Goal: Task Accomplishment & Management: Manage account settings

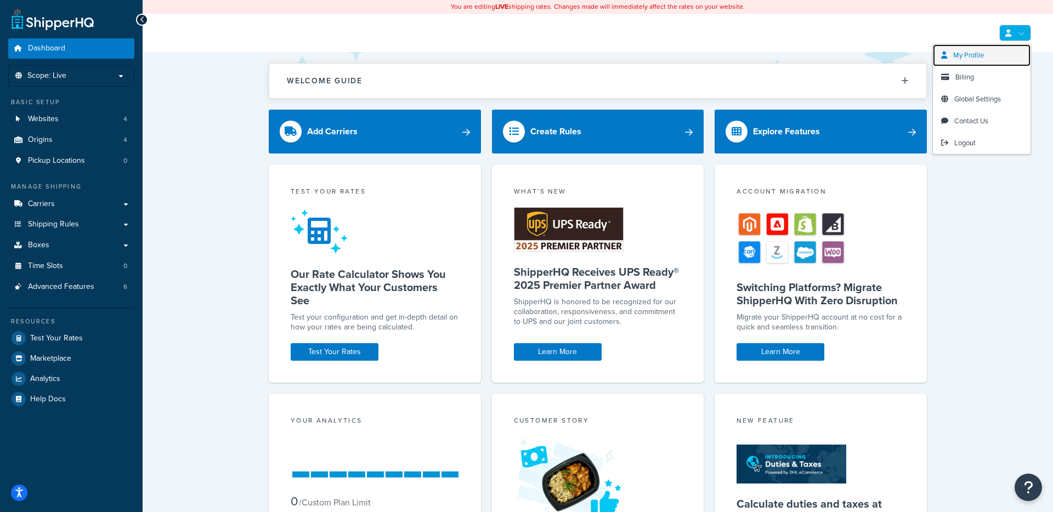
click at [967, 54] on span "My Profile" at bounding box center [968, 55] width 31 height 10
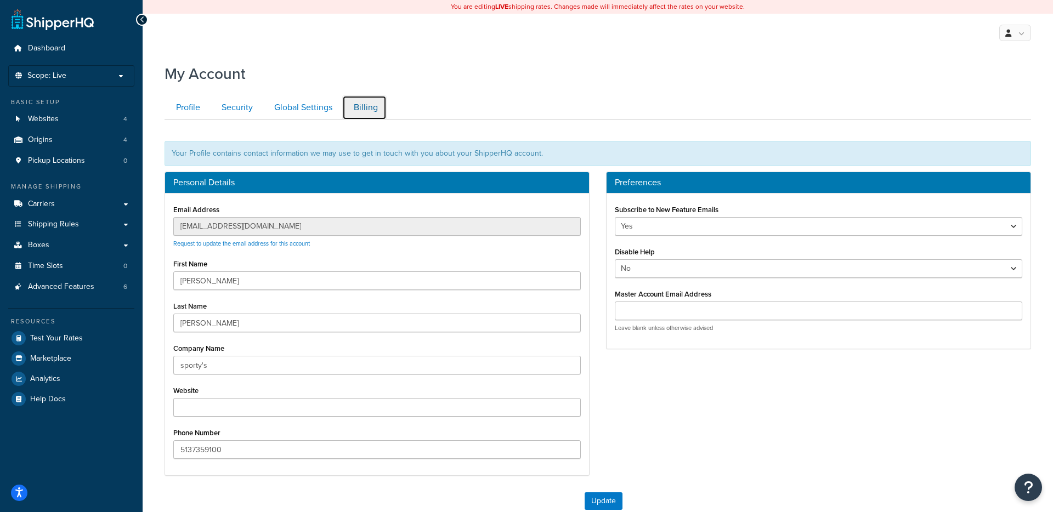
click at [370, 101] on link "Billing" at bounding box center [364, 107] width 44 height 25
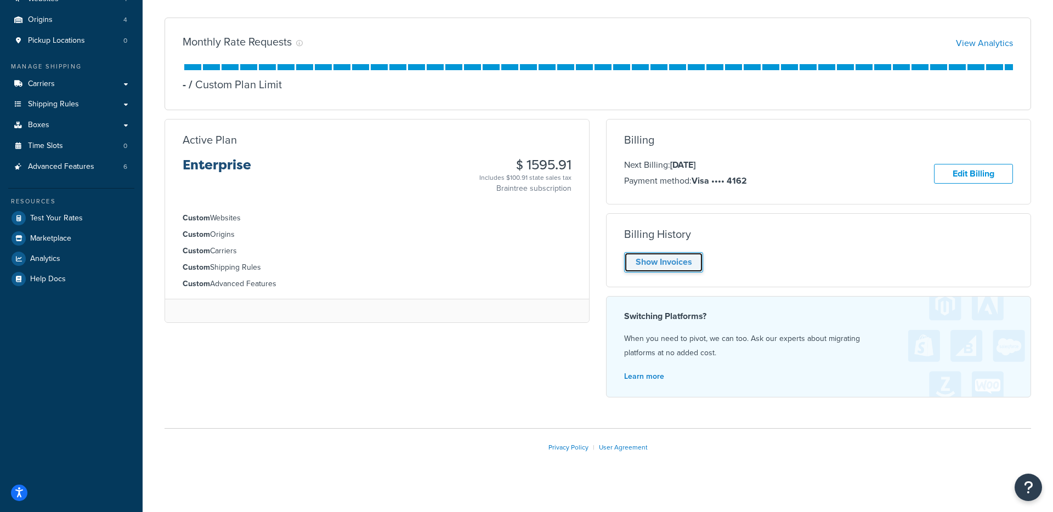
click at [675, 262] on link "Show Invoices" at bounding box center [663, 262] width 79 height 20
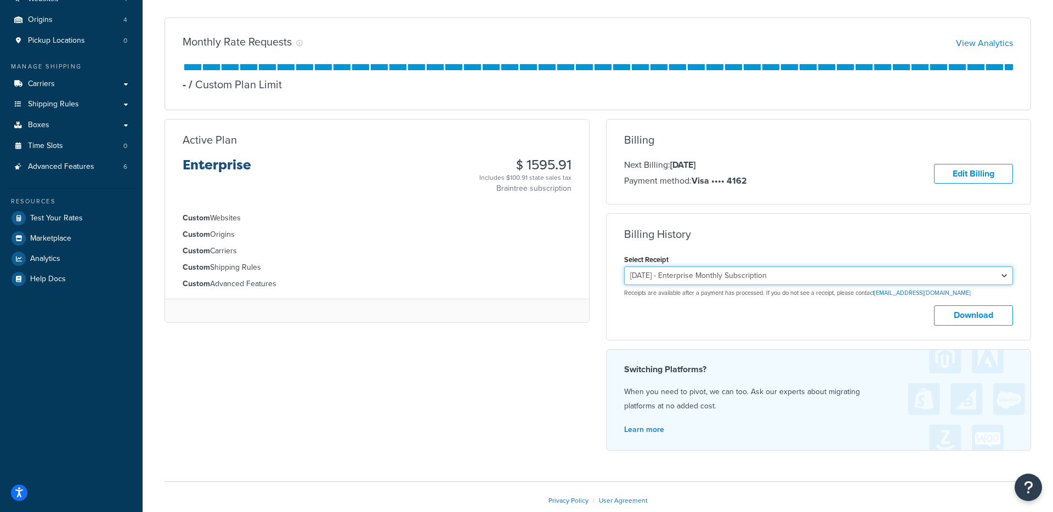
click at [715, 275] on select "August 14, 2025 - Enterprise Monthly Subscription July 14, 2025 - Enterprise Mo…" at bounding box center [818, 276] width 389 height 19
click at [624, 268] on select "August 14, 2025 - Enterprise Monthly Subscription July 14, 2025 - Enterprise Mo…" at bounding box center [818, 276] width 389 height 19
click at [951, 313] on button "Download" at bounding box center [973, 315] width 79 height 20
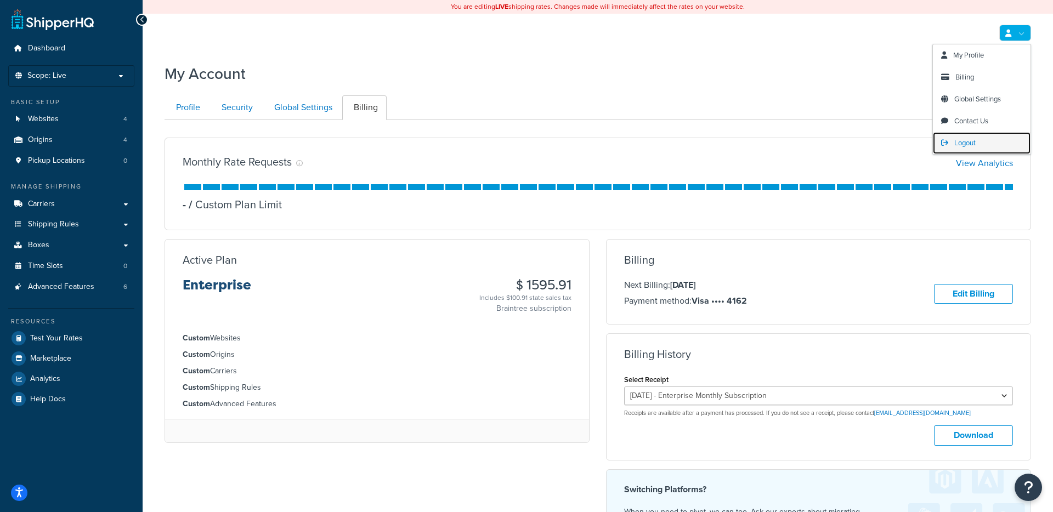
click at [973, 143] on span "Logout" at bounding box center [964, 143] width 21 height 10
